Goal: Transaction & Acquisition: Purchase product/service

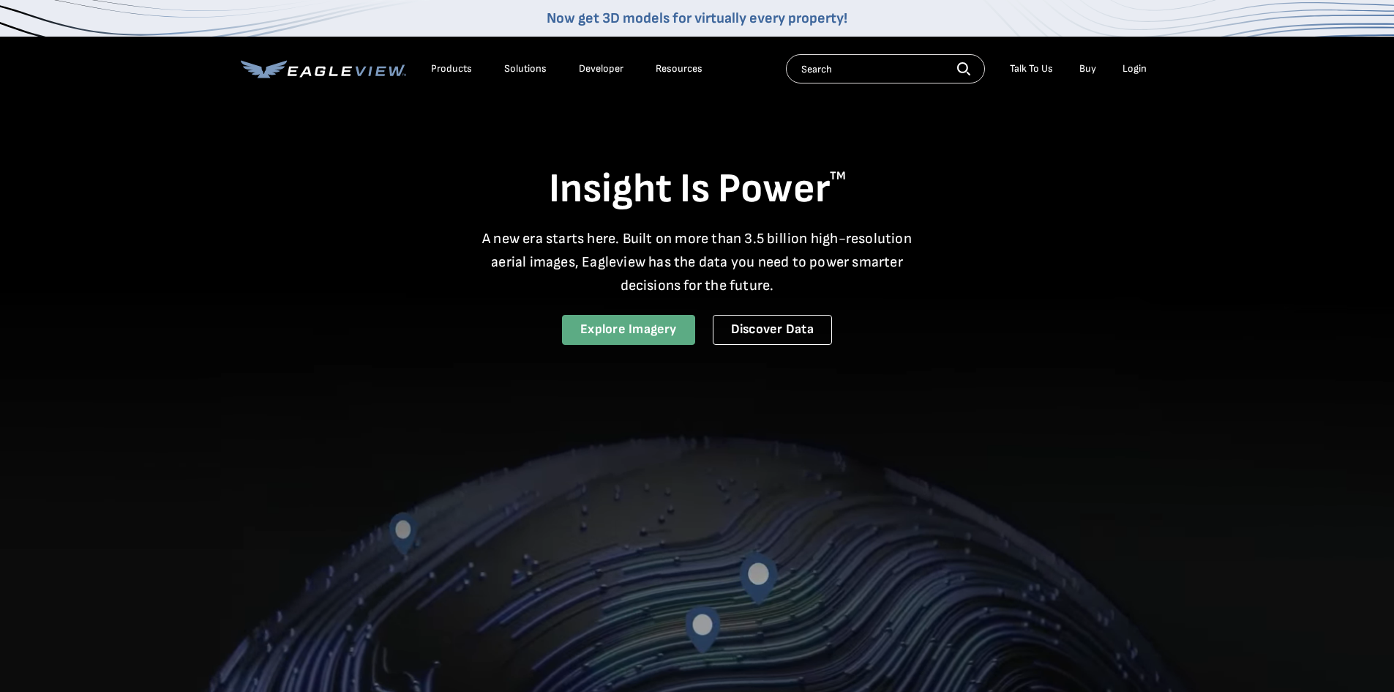
click at [624, 334] on link "Explore Imagery" at bounding box center [628, 330] width 133 height 30
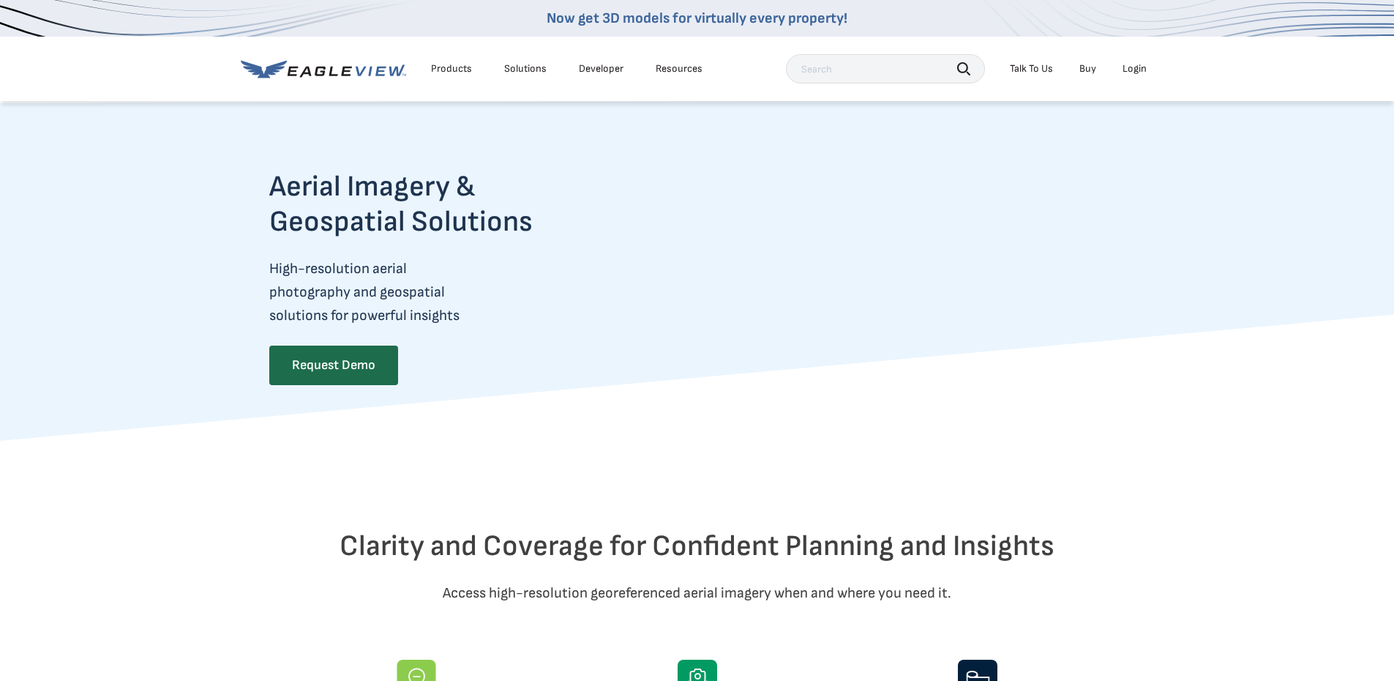
click at [899, 70] on input "text" at bounding box center [885, 68] width 199 height 29
type input "11905 Stonehedge Ave Okc OK"
click at [963, 61] on button "Search" at bounding box center [963, 68] width 13 height 22
click at [963, 62] on icon "button" at bounding box center [963, 68] width 13 height 13
click at [962, 62] on icon "button" at bounding box center [962, 67] width 11 height 11
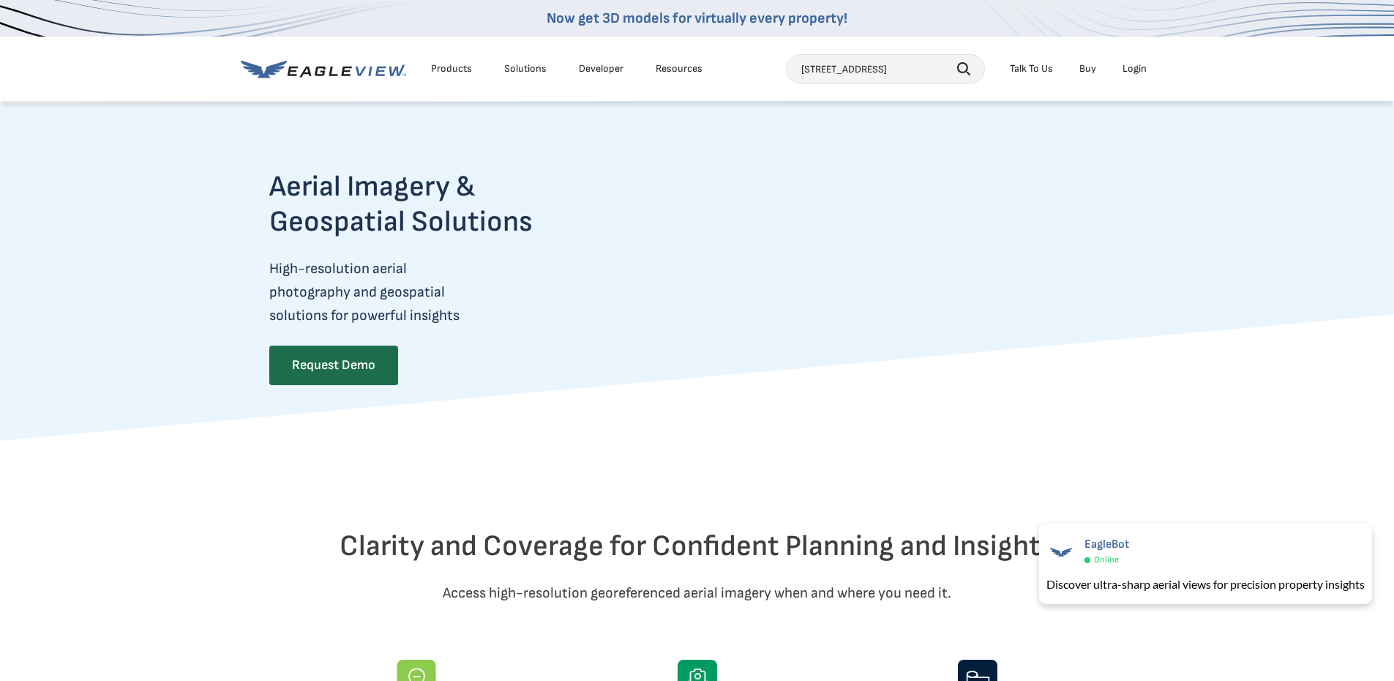
click at [962, 64] on icon "button" at bounding box center [962, 67] width 11 height 11
click at [960, 68] on icon "button" at bounding box center [963, 68] width 13 height 13
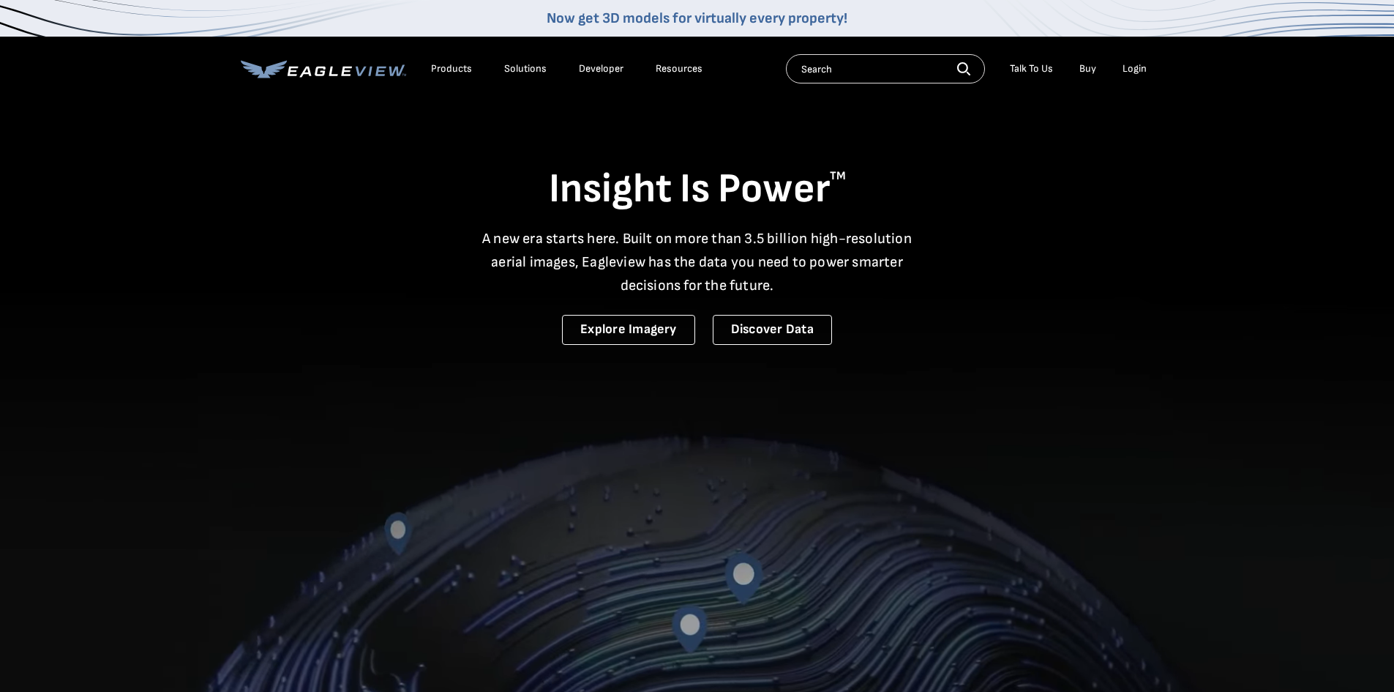
click at [1088, 72] on link "Buy" at bounding box center [1087, 68] width 17 height 13
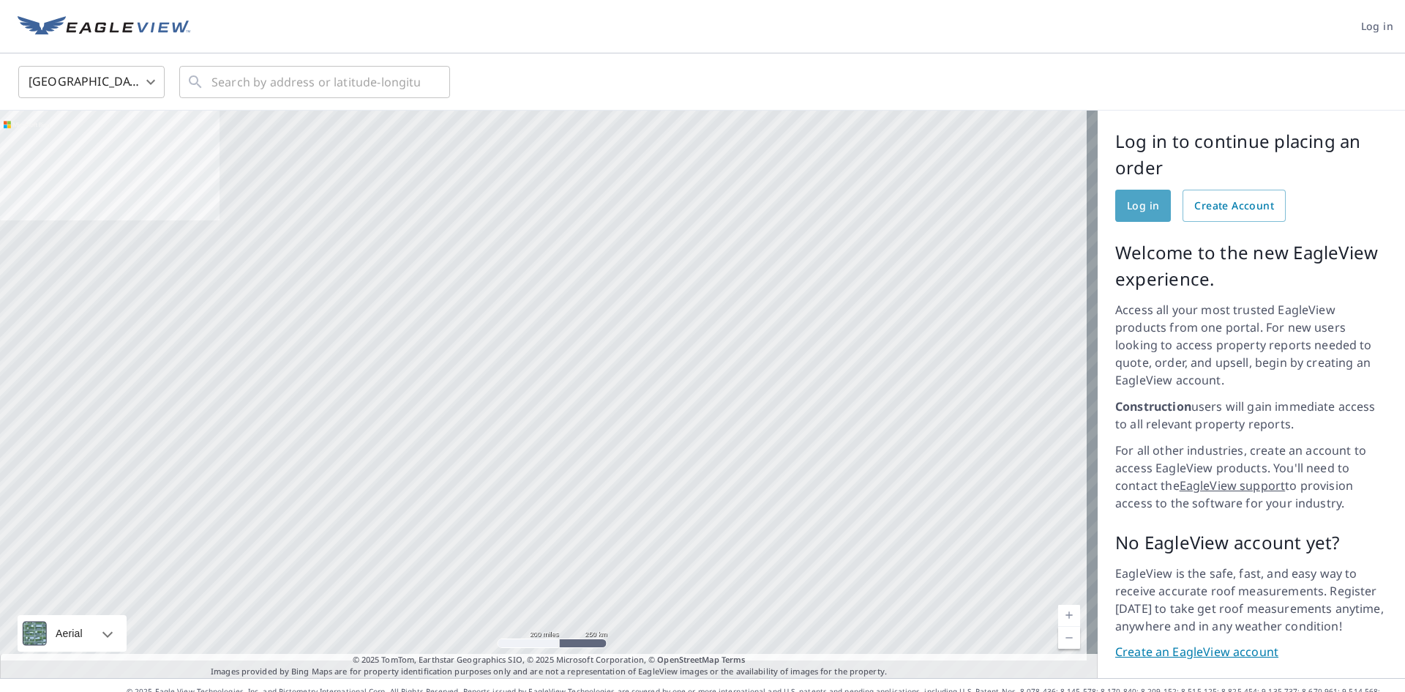
click at [1135, 199] on span "Log in" at bounding box center [1143, 206] width 32 height 18
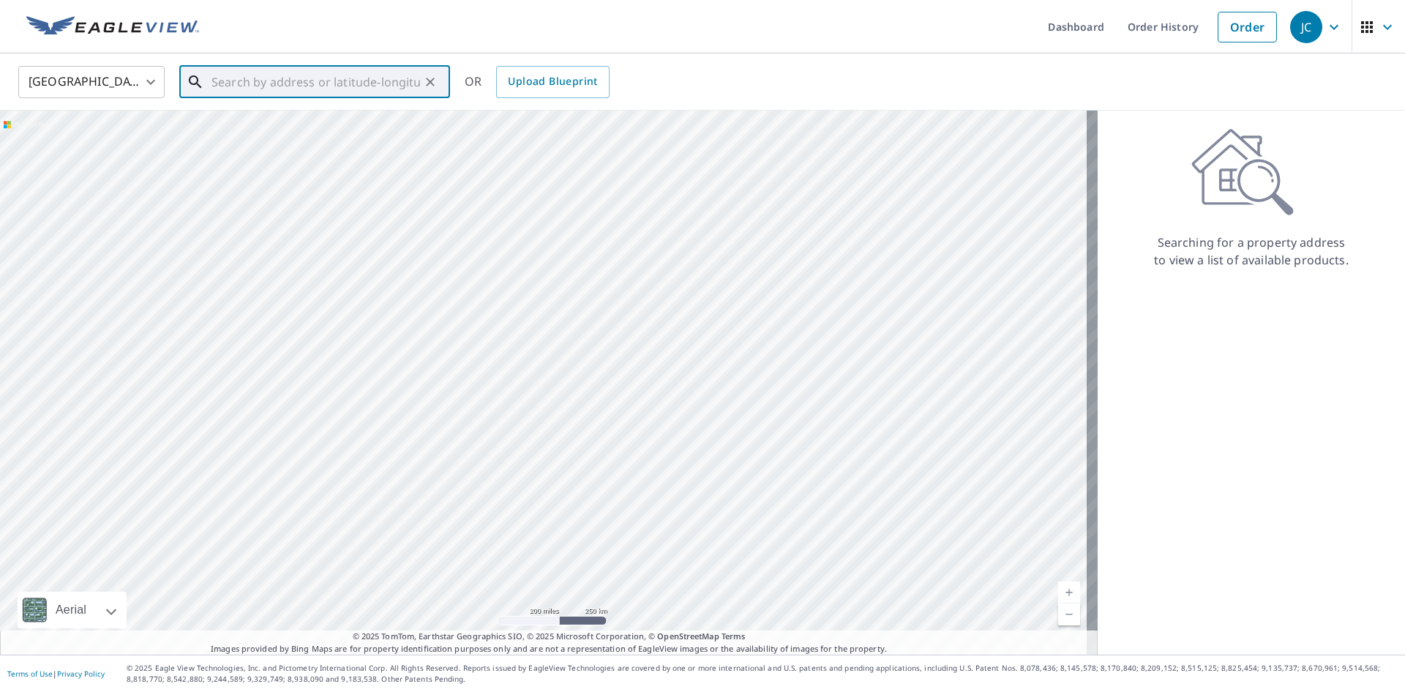
click at [356, 82] on input "text" at bounding box center [315, 81] width 209 height 41
click at [245, 81] on input "11905Stonehedge OKC OK" at bounding box center [315, 81] width 209 height 41
type input "11905 Stonehedge OKC OK"
click at [431, 82] on icon "Clear" at bounding box center [430, 82] width 9 height 9
click at [291, 127] on span "[STREET_ADDRESS]" at bounding box center [324, 125] width 230 height 18
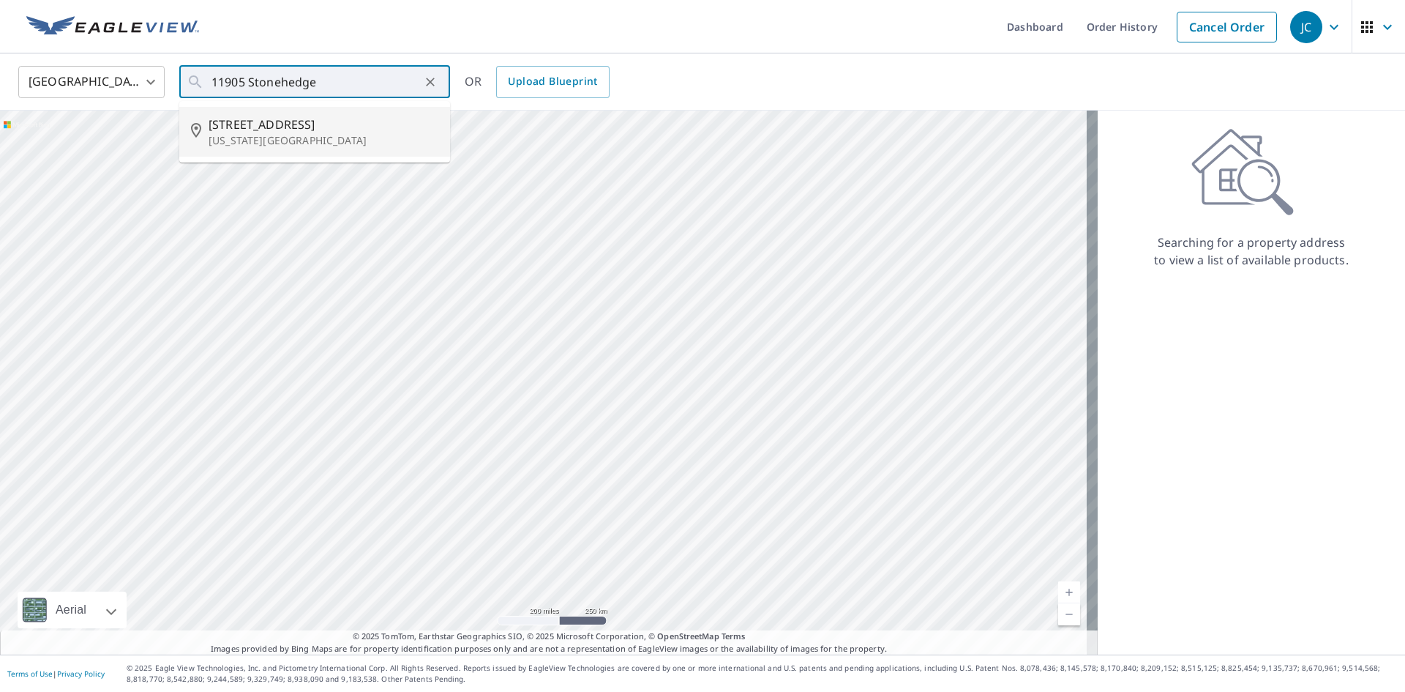
type input "[STREET_ADDRESS][US_STATE]"
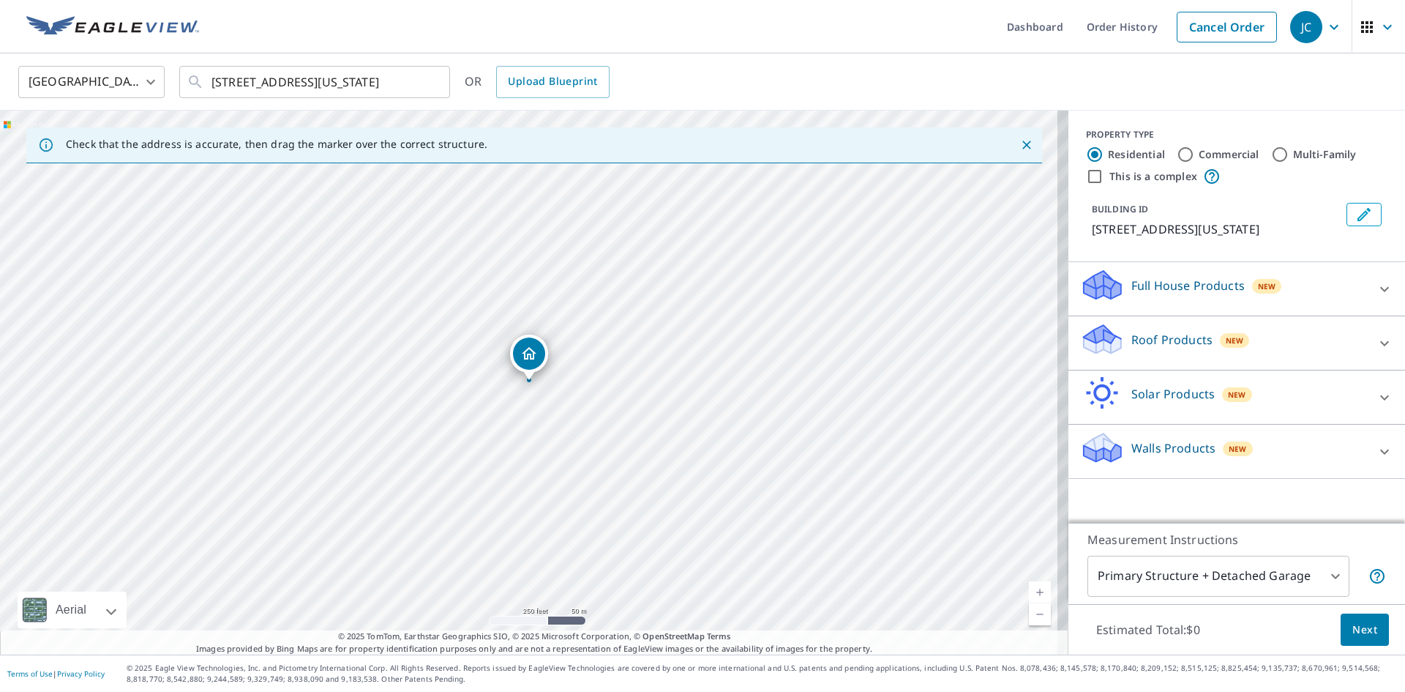
click at [532, 358] on icon "Dropped pin, building 1, Residential property, 11905 Stonehedge Ave Oklahoma Ci…" at bounding box center [529, 353] width 15 height 12
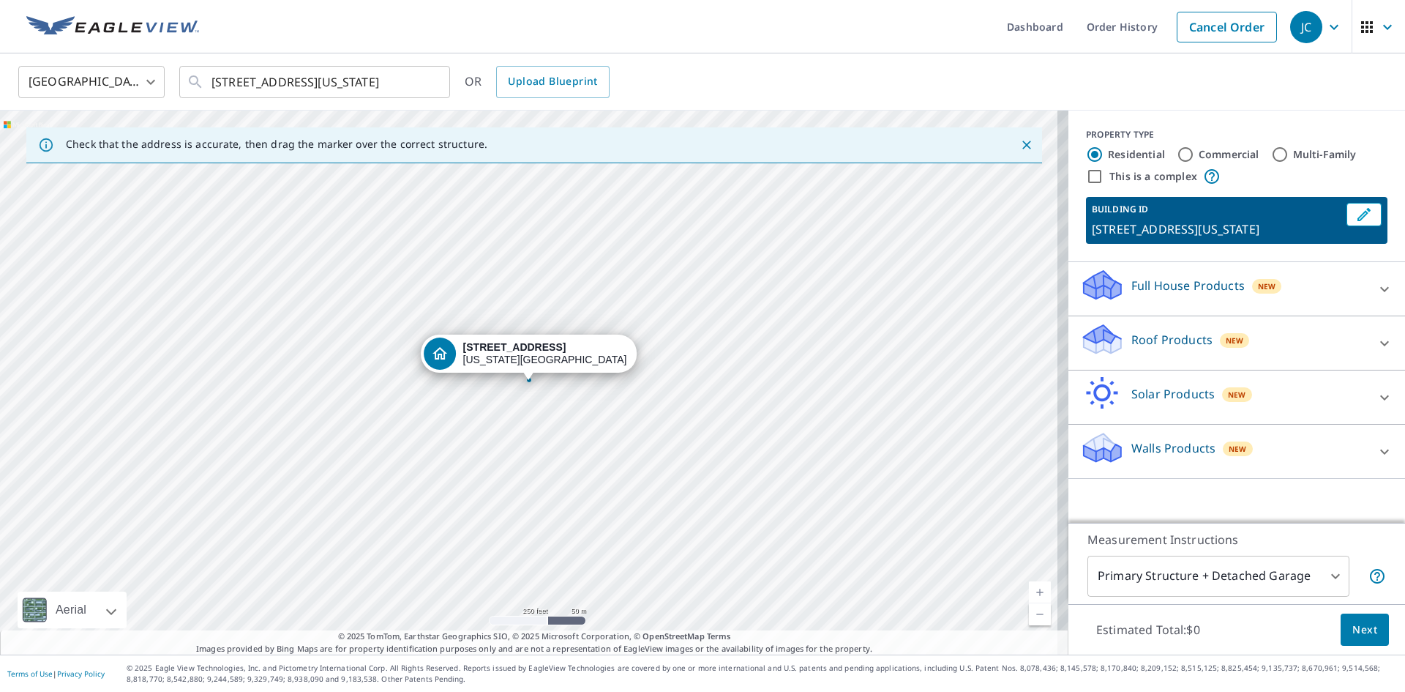
click at [1314, 357] on div "Roof Products New" at bounding box center [1223, 343] width 287 height 42
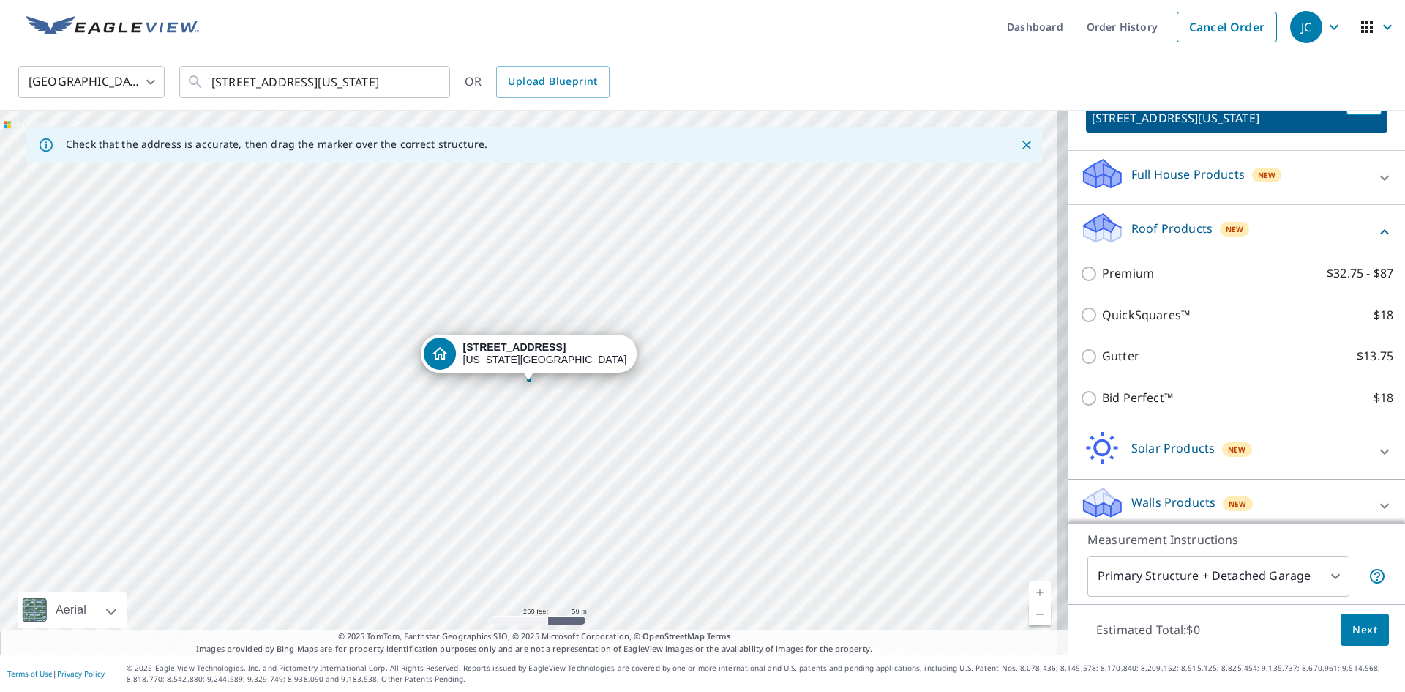
scroll to position [140, 0]
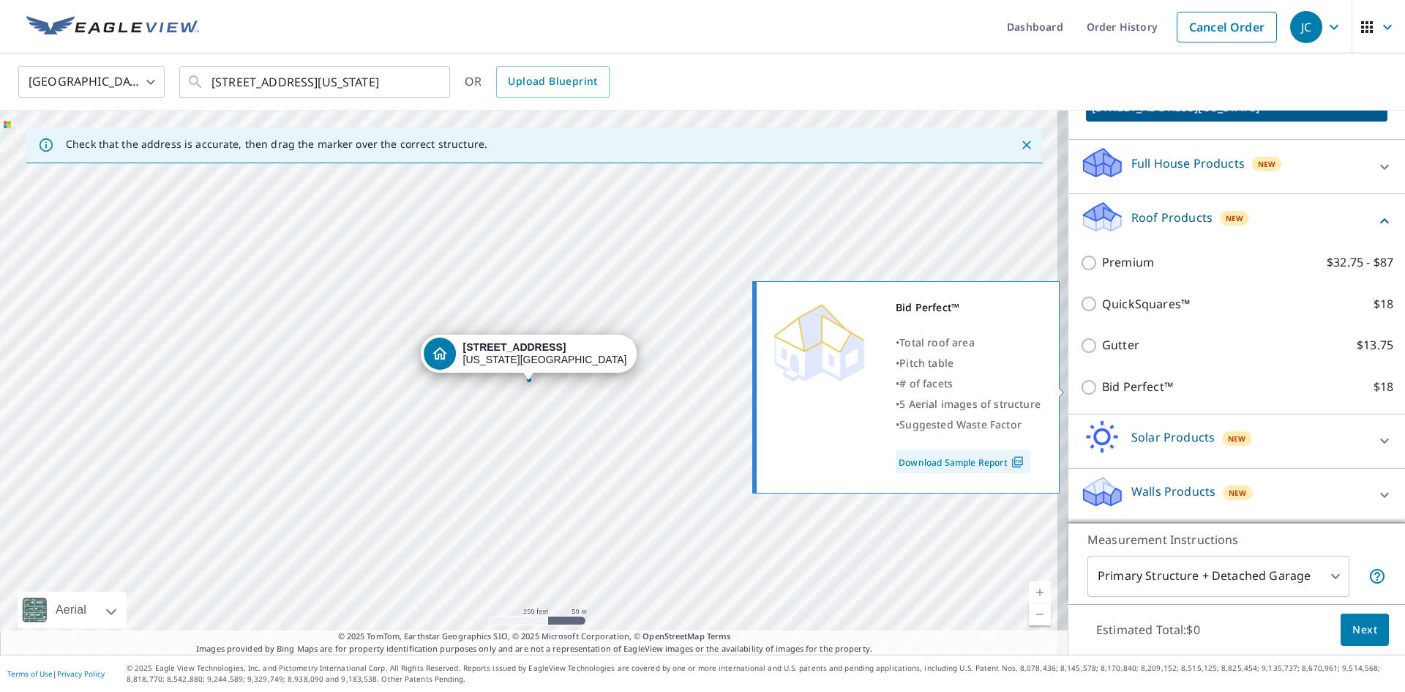
click at [1127, 391] on p "Bid Perfect™" at bounding box center [1137, 387] width 71 height 18
click at [1102, 391] on input "Bid Perfect™ $18" at bounding box center [1091, 387] width 22 height 18
checkbox input "true"
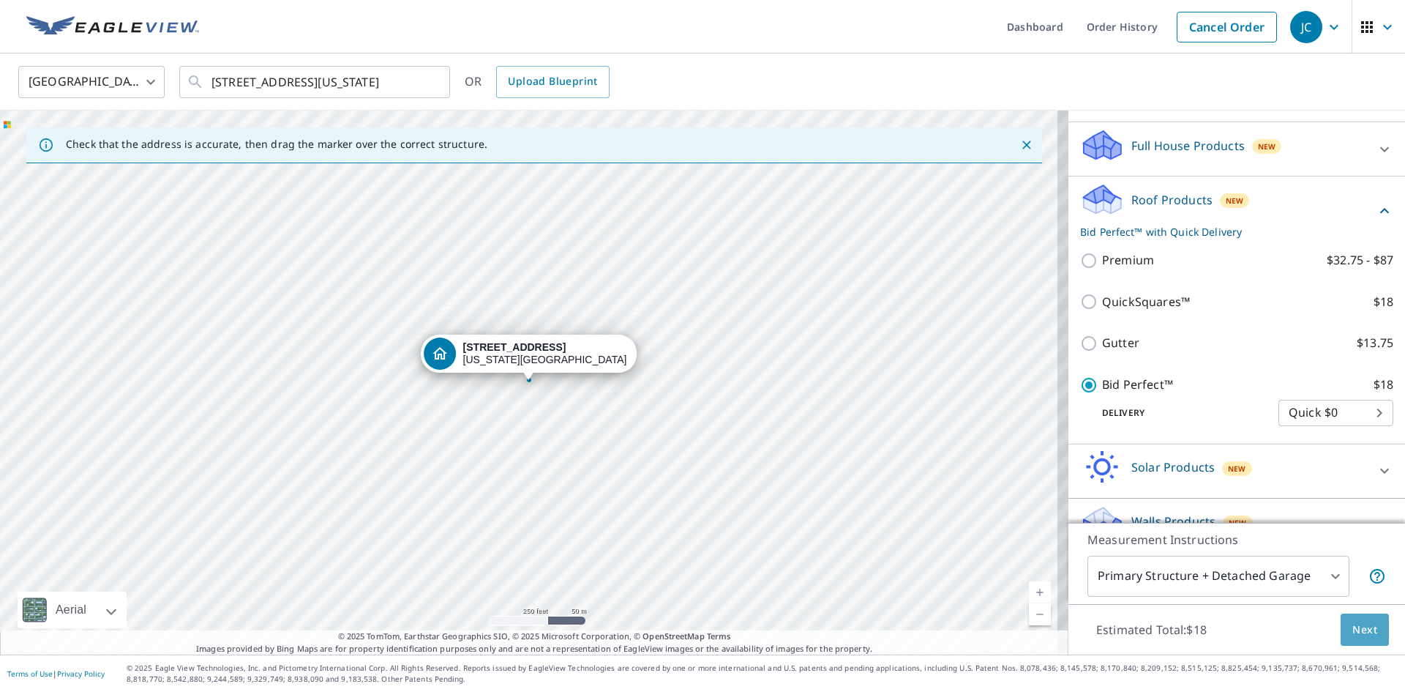
click at [1370, 634] on button "Next" at bounding box center [1365, 629] width 48 height 33
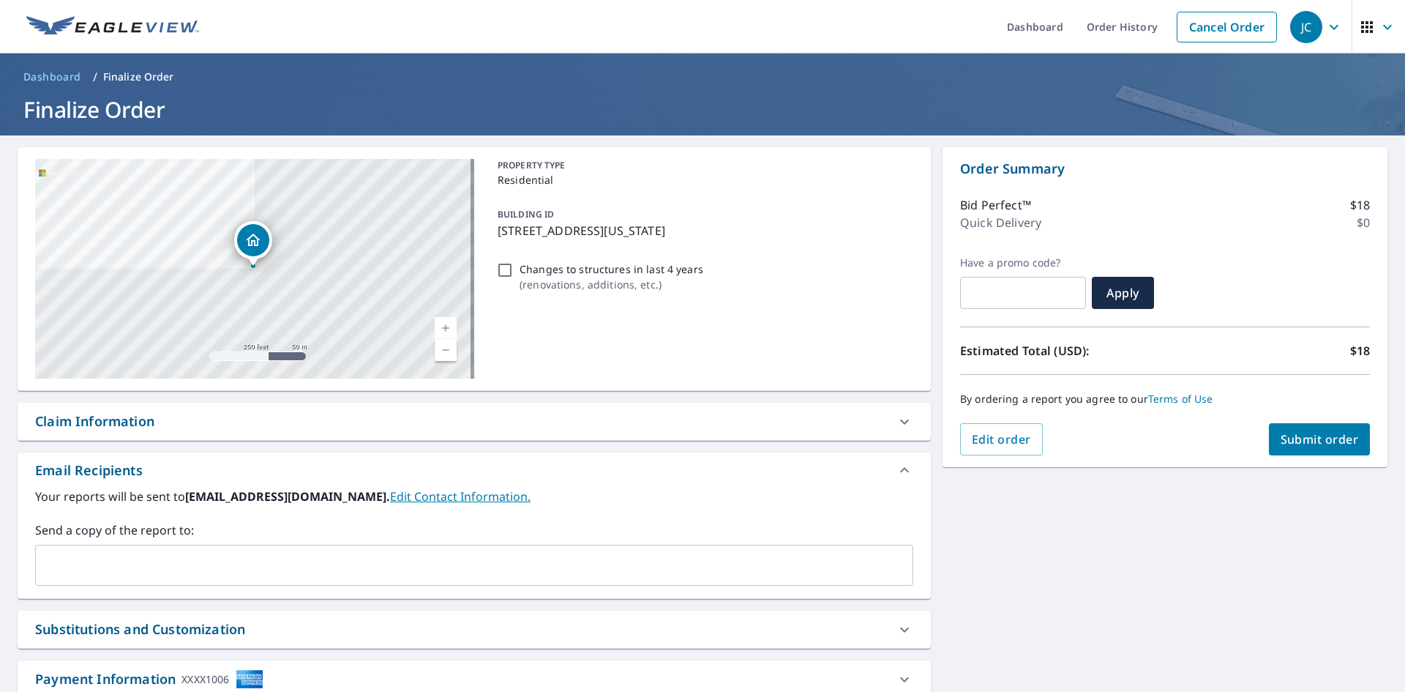
click at [1342, 445] on span "Submit order" at bounding box center [1320, 439] width 78 height 16
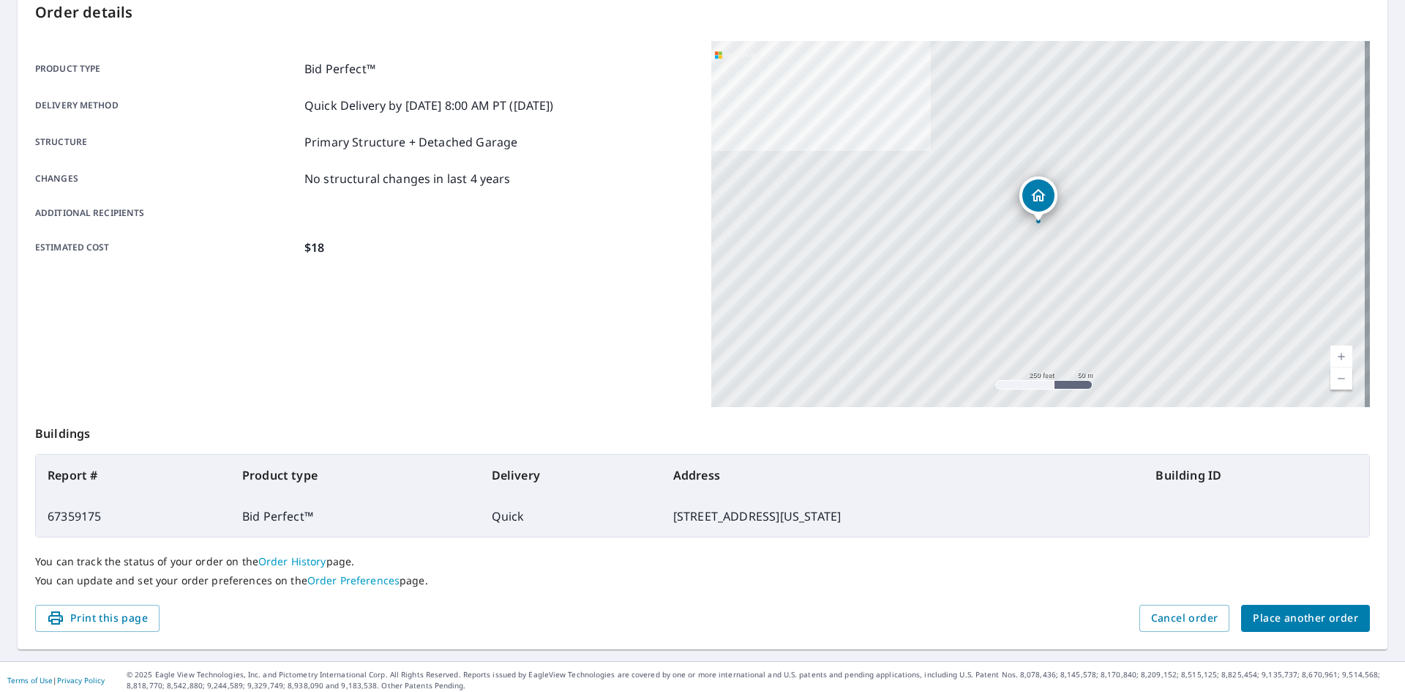
scroll to position [170, 0]
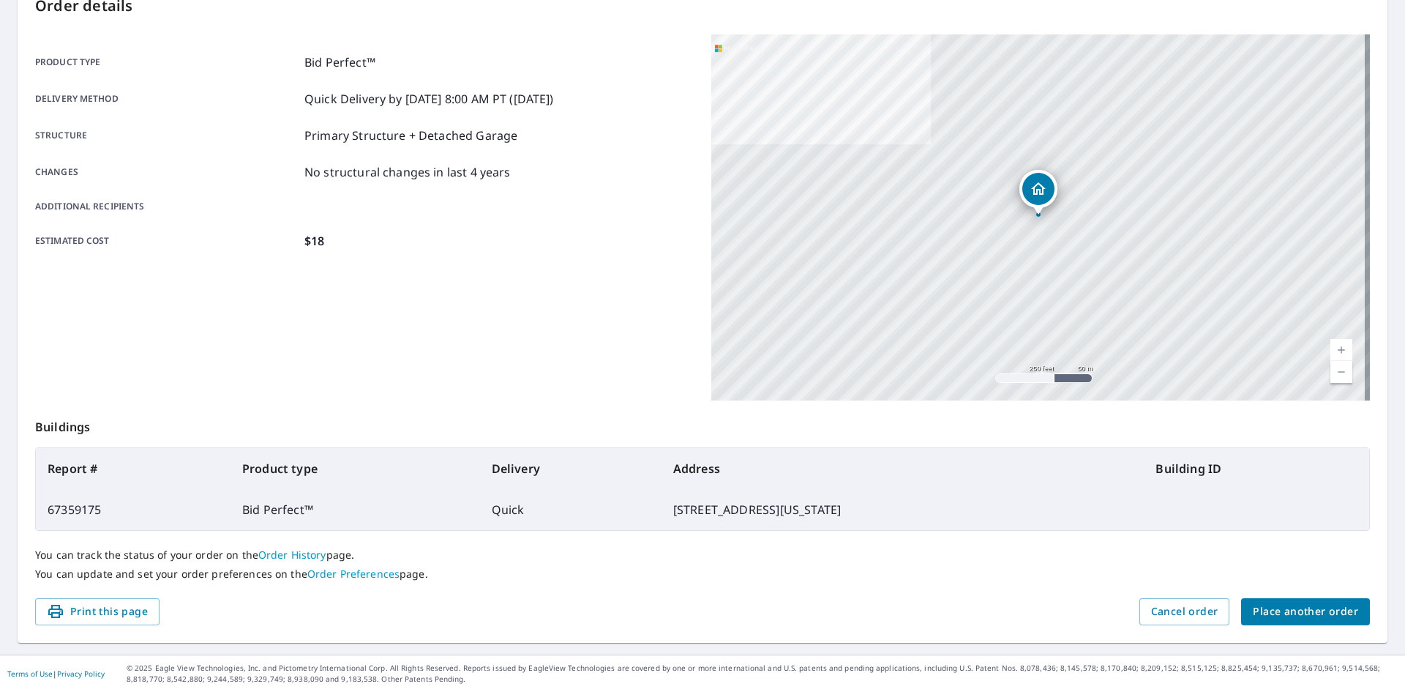
click at [296, 555] on link "Order History" at bounding box center [292, 554] width 68 height 14
